Goal: Task Accomplishment & Management: Manage account settings

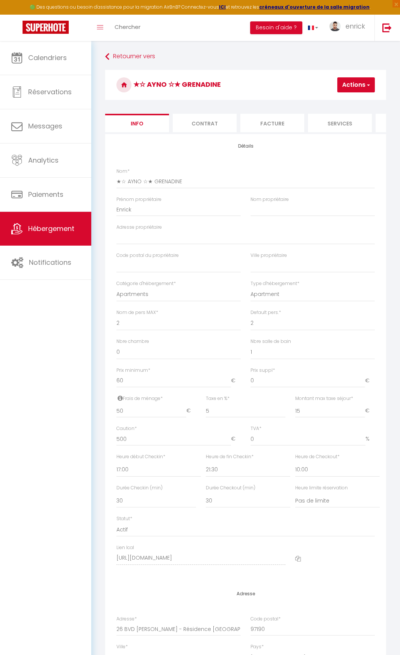
select select "2"
select select "1"
select select "17:00"
select select "21:30"
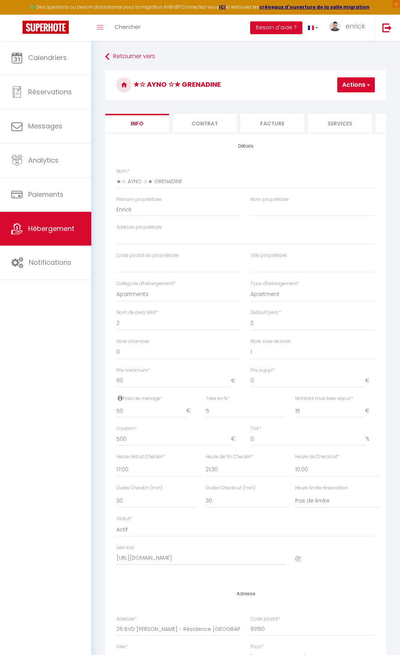
select select "10:00"
select select "30"
select select "88"
select select "1264"
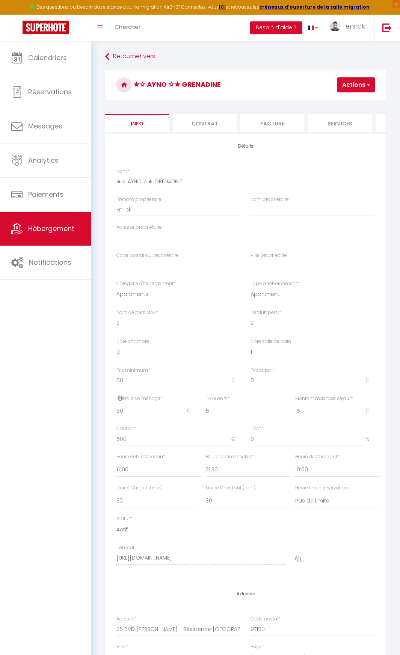
select select "28"
